Goal: Task Accomplishment & Management: Use online tool/utility

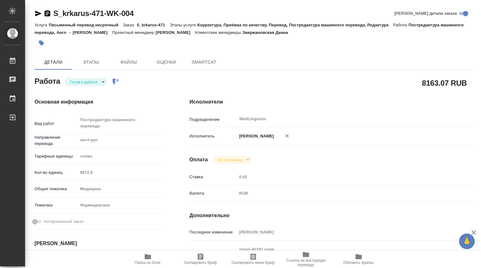
type textarea "x"
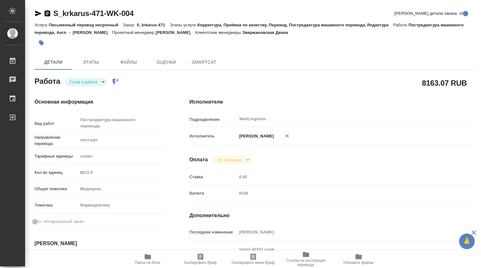
type textarea "x"
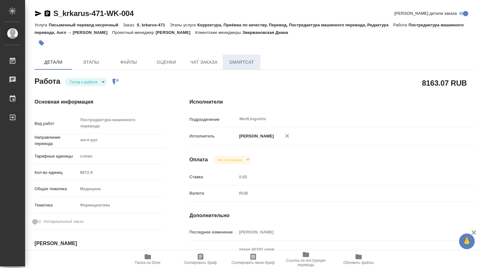
type textarea "x"
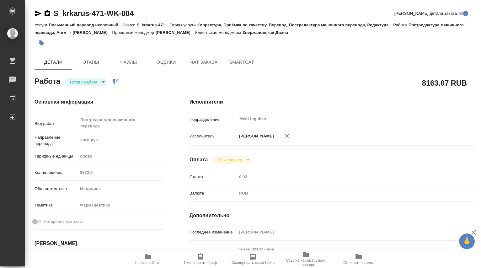
type textarea "x"
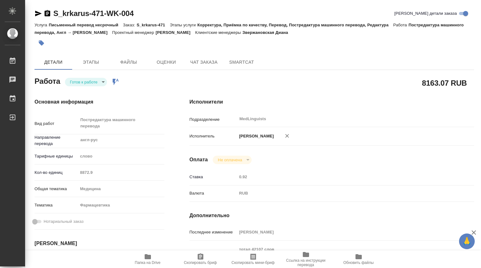
click at [145, 255] on icon "button" at bounding box center [148, 256] width 6 height 5
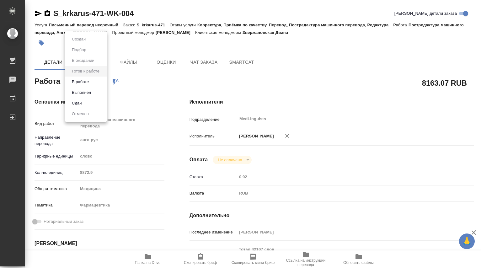
click at [102, 82] on body "🙏 .cls-1 fill:#fff; AWATERA [PERSON_NAME] 0 Чаты График Выйти S_krkarus-471-WK-…" at bounding box center [240, 134] width 481 height 268
click at [91, 92] on button "Выполнен" at bounding box center [81, 92] width 23 height 7
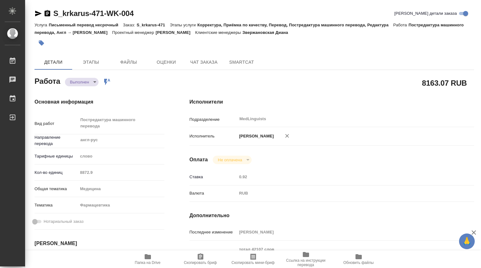
type textarea "x"
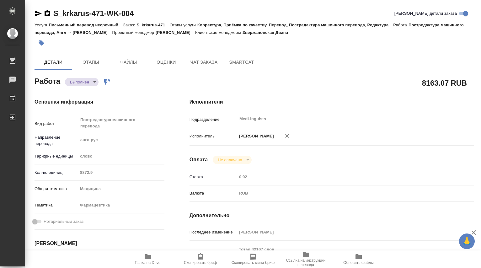
type textarea "x"
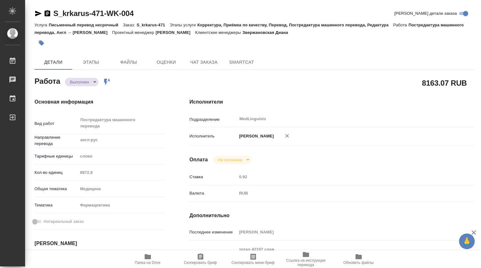
type textarea "x"
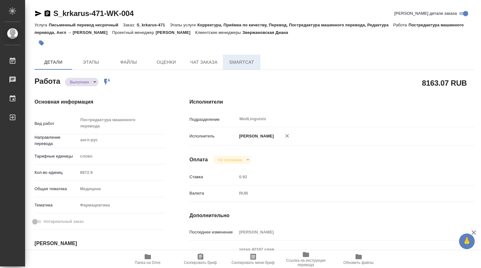
click at [248, 65] on span "SmartCat" at bounding box center [242, 62] width 30 height 8
